Goal: Transaction & Acquisition: Purchase product/service

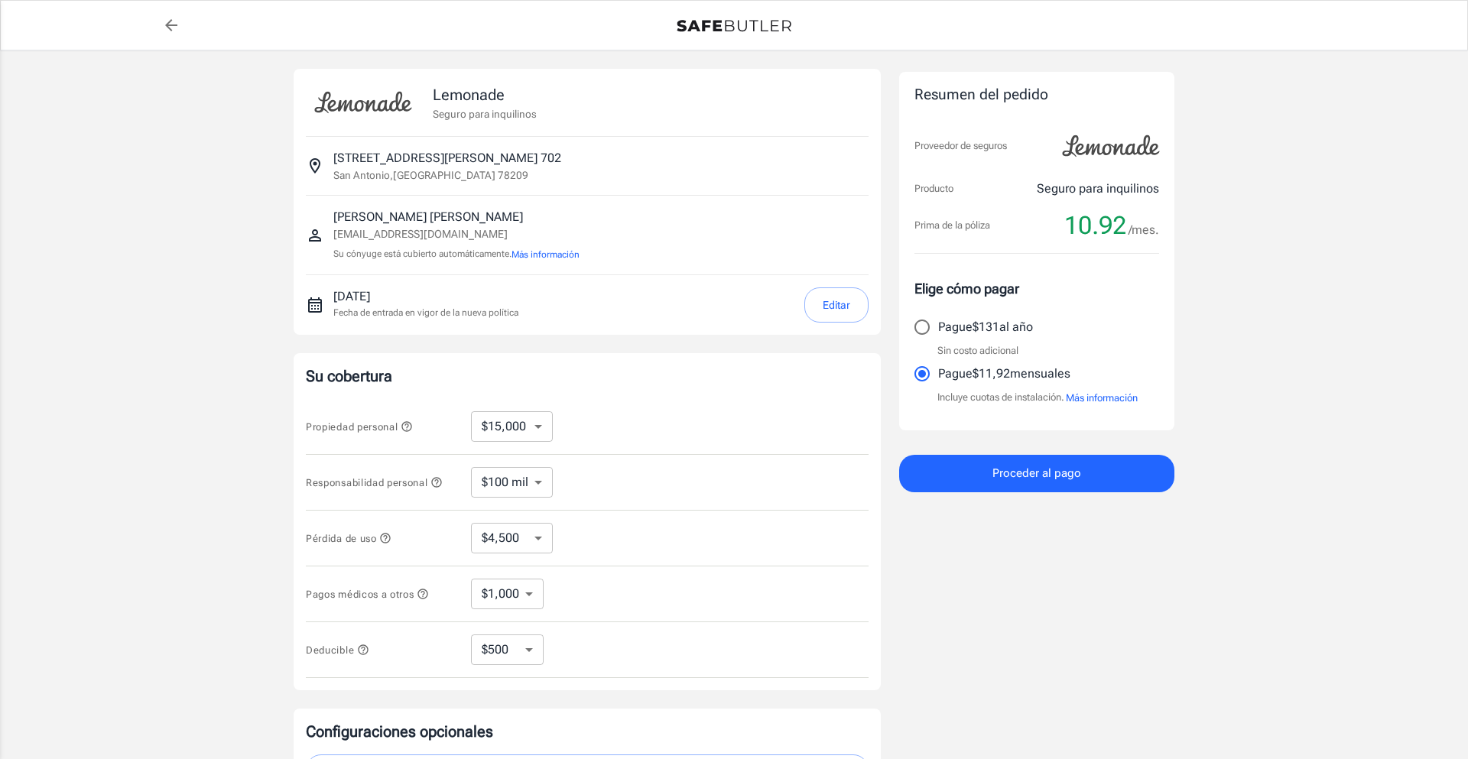
select select "15000"
select select "500"
click at [534, 431] on select "$10,000 $15,000 $20,000 $25,000 $30,000 $40,000 $50,000 $100 mil $150 mil $200 …" at bounding box center [512, 426] width 82 height 31
select select "100000"
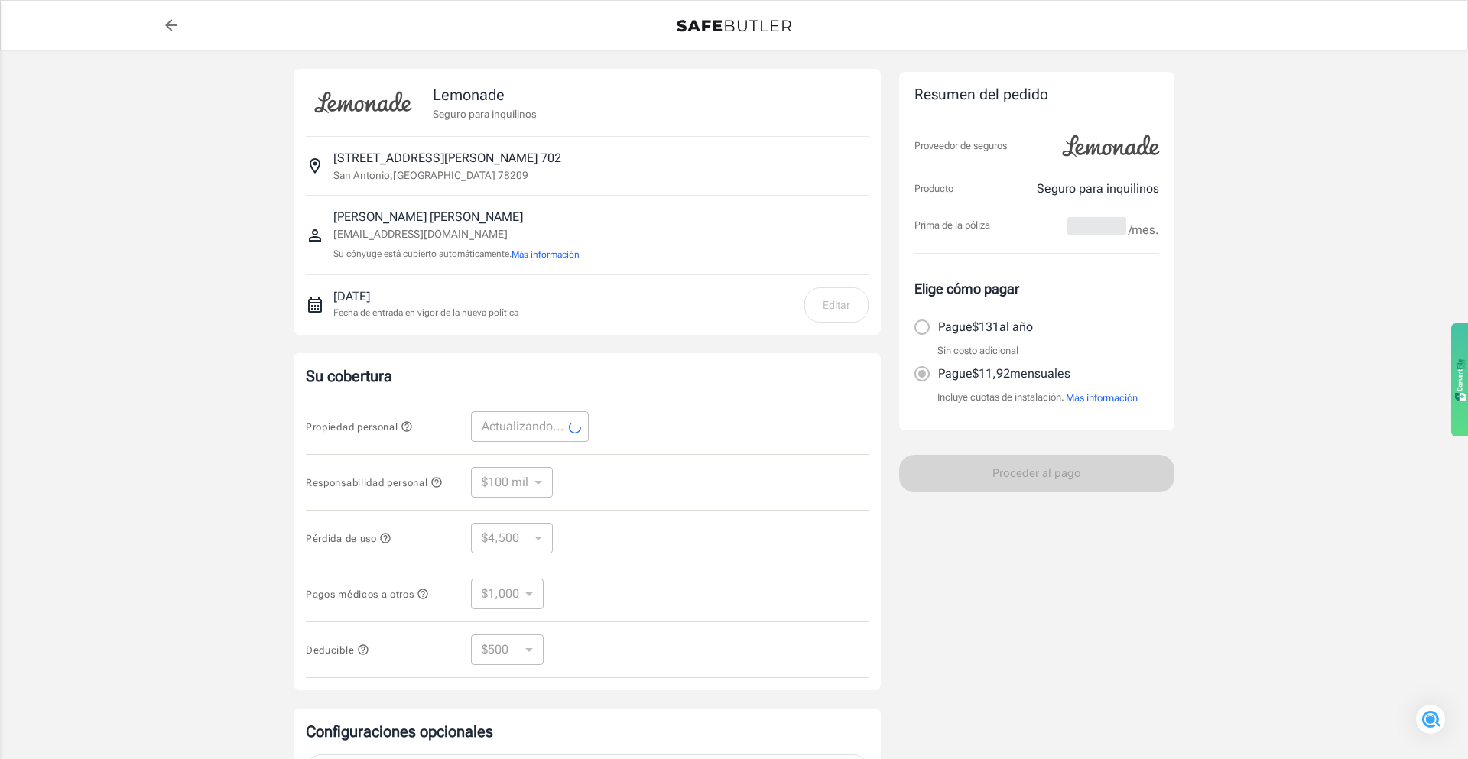
select select "100000"
select select "30000"
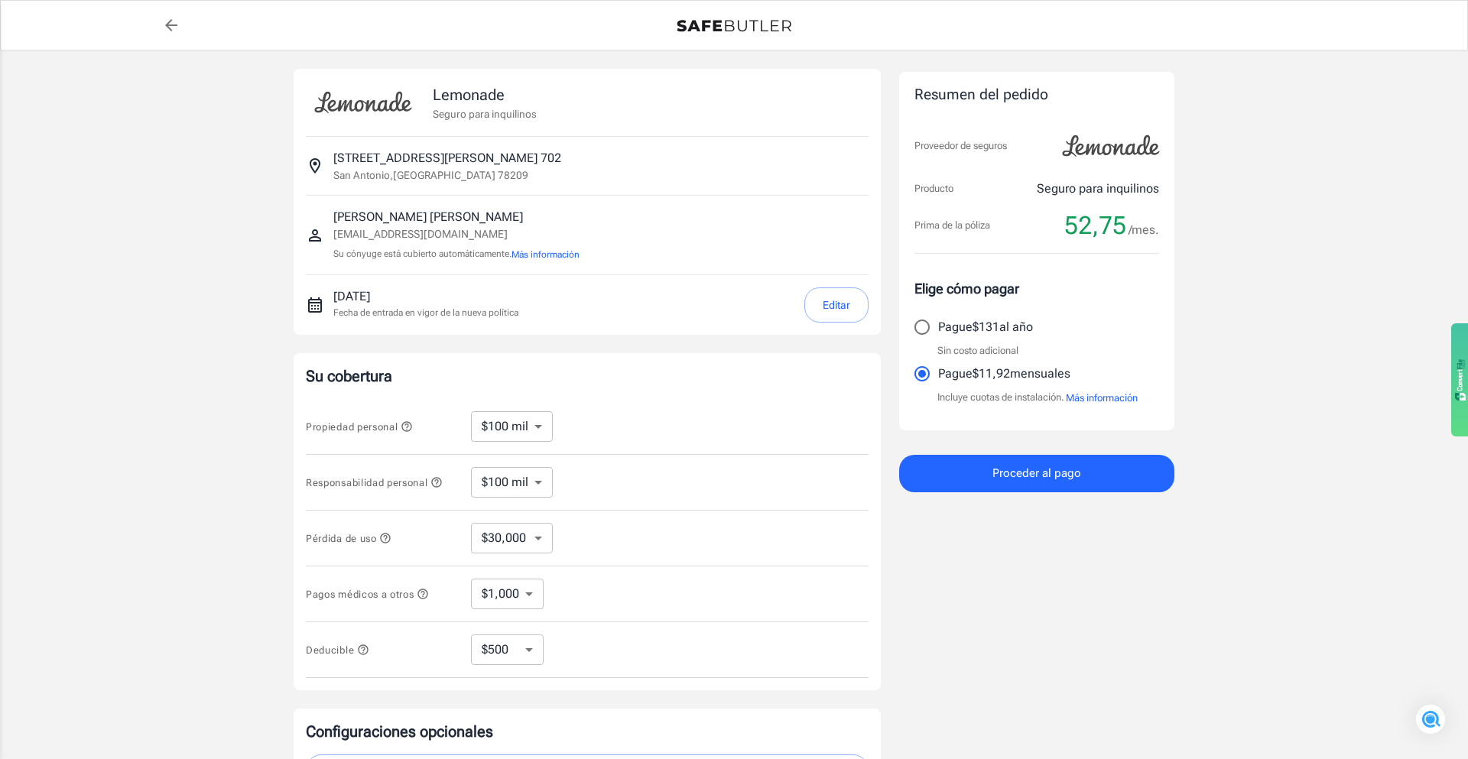
click at [538, 434] on select "$10,000 $15,000 $20,000 $25,000 $30,000 $40,000 $50,000 $100 mil $150 mil $200 …" at bounding box center [512, 426] width 82 height 31
select select "15000"
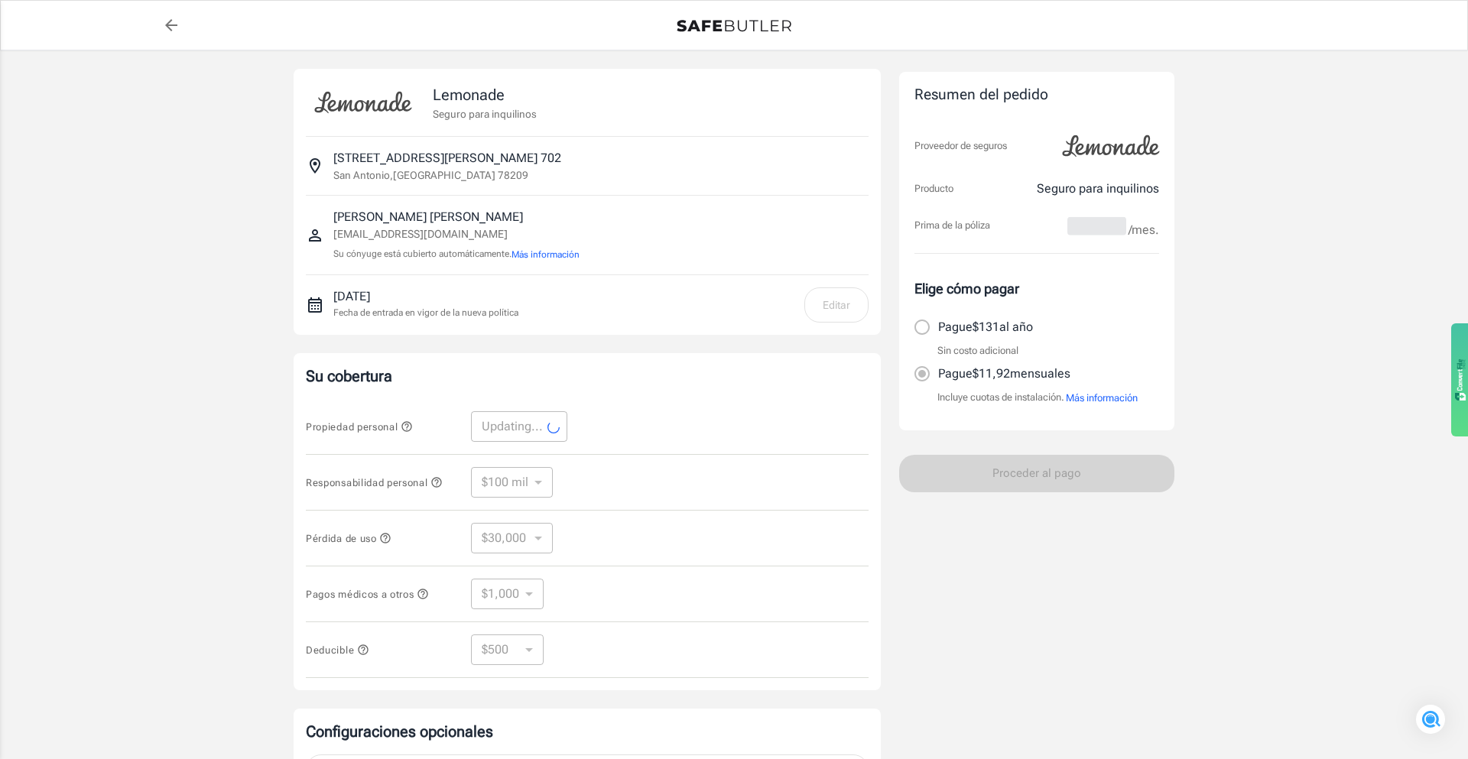
select select "15000"
select select "4500"
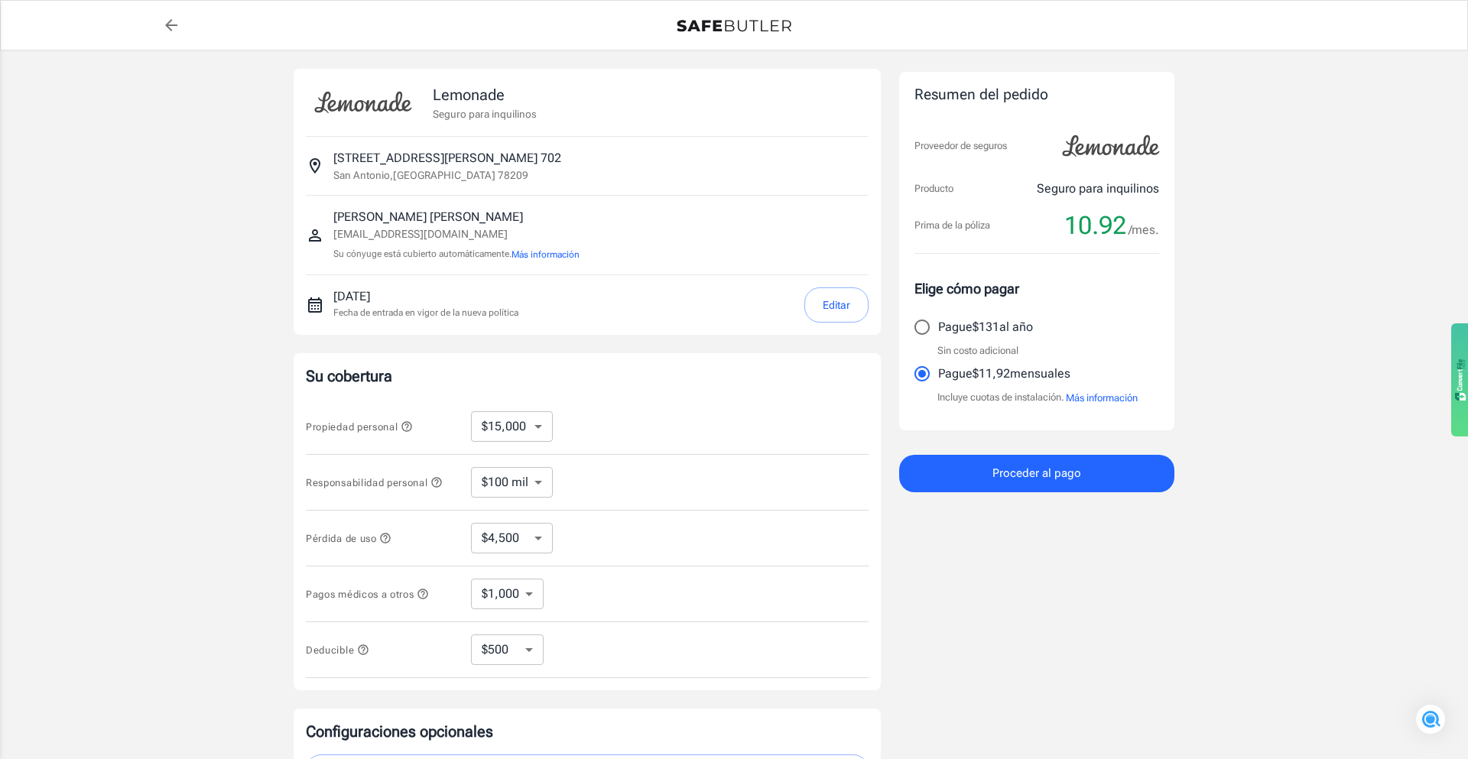
click at [1070, 481] on span "Proceder al pago" at bounding box center [1037, 473] width 89 height 20
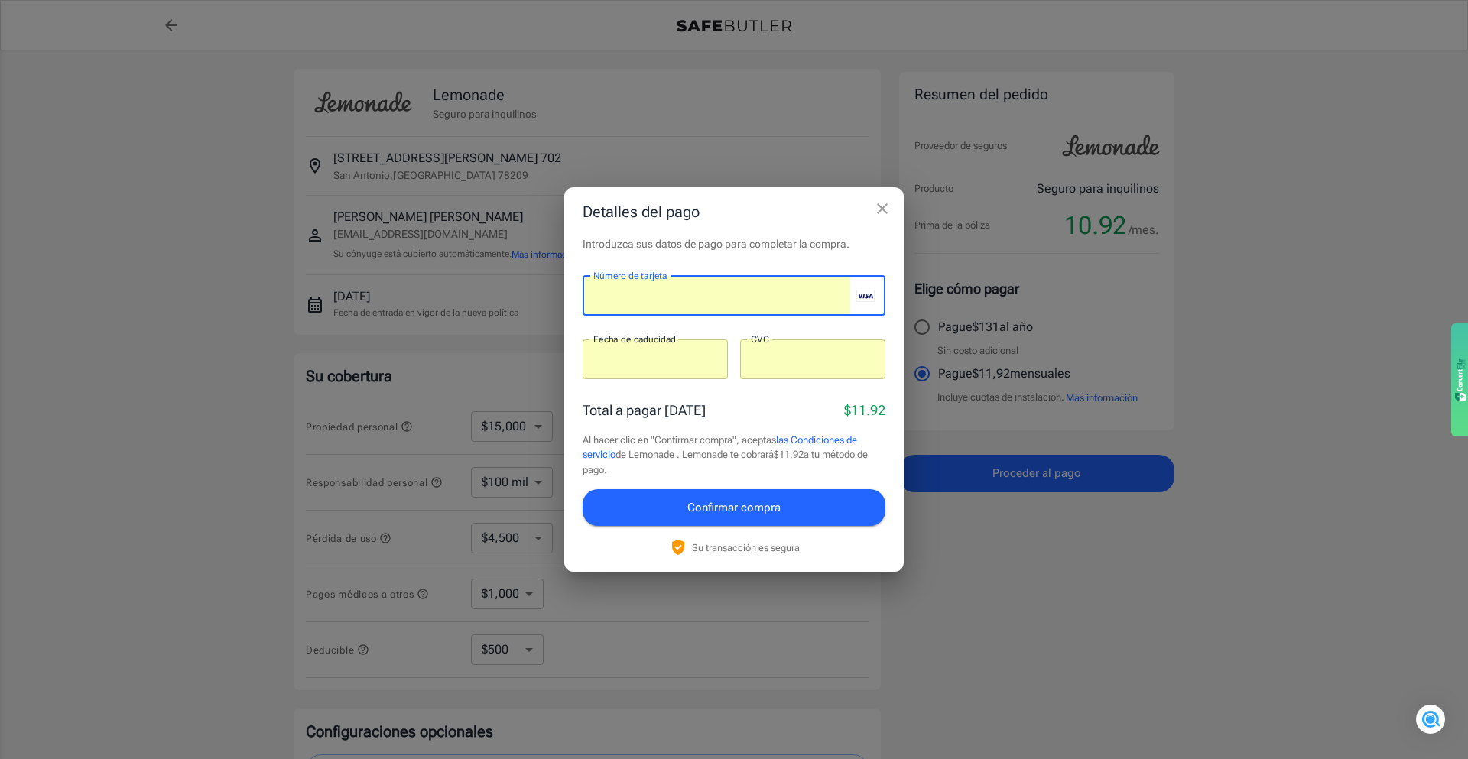
click at [775, 515] on span "Confirmar compra" at bounding box center [733, 508] width 93 height 20
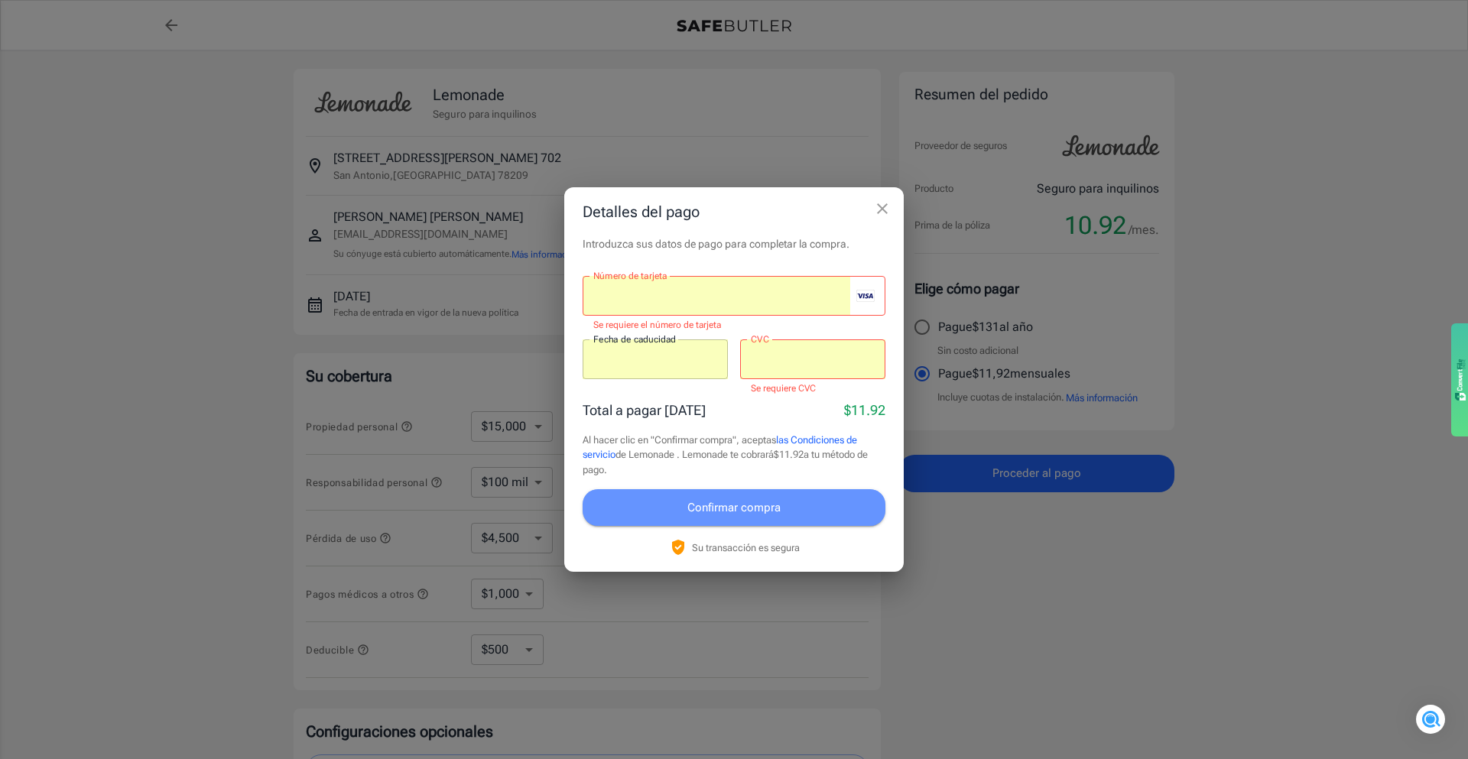
click at [757, 510] on font "Confirmar compra" at bounding box center [733, 508] width 93 height 14
click at [821, 502] on button "Confirmar compra" at bounding box center [734, 507] width 303 height 37
click at [729, 284] on div at bounding box center [717, 296] width 268 height 40
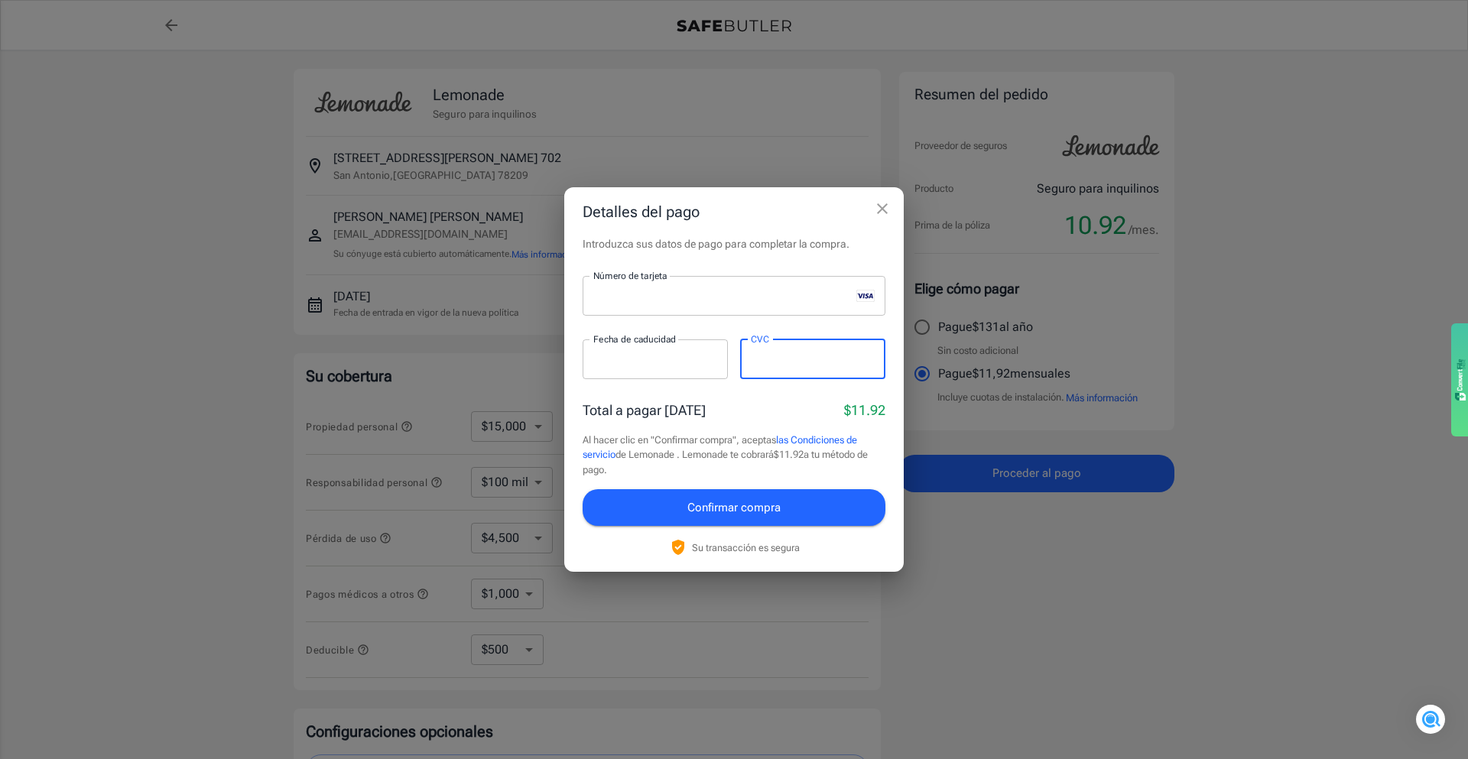
click at [765, 508] on font "Confirmar compra" at bounding box center [733, 508] width 93 height 14
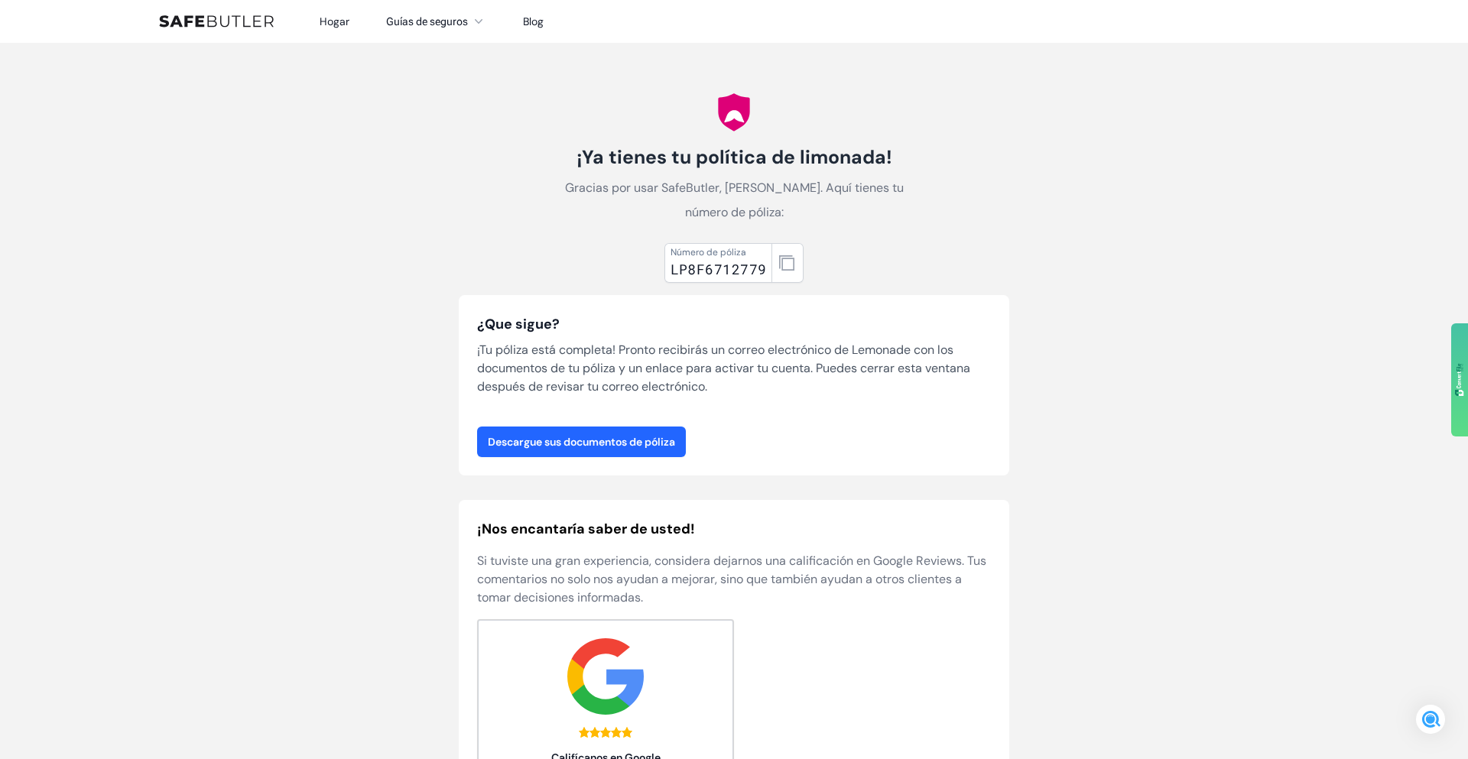
click at [609, 442] on font "Descargue sus documentos de póliza" at bounding box center [581, 442] width 187 height 14
